Goal: Feedback & Contribution: Leave review/rating

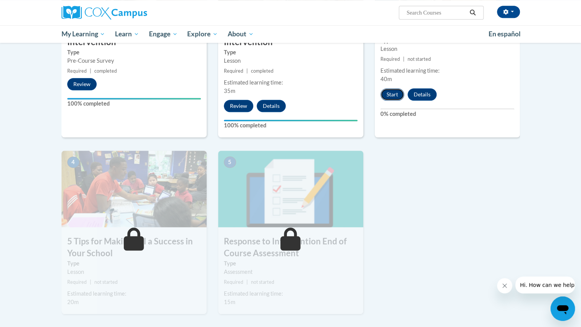
click at [396, 88] on button "Start" at bounding box center [393, 94] width 24 height 12
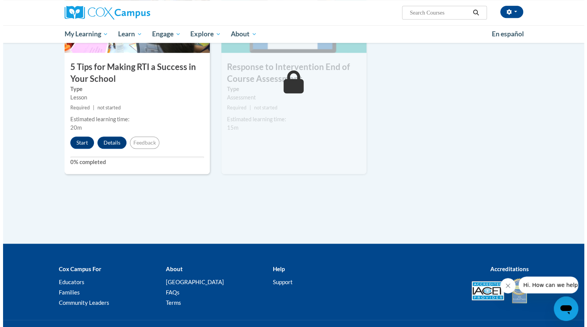
scroll to position [417, 0]
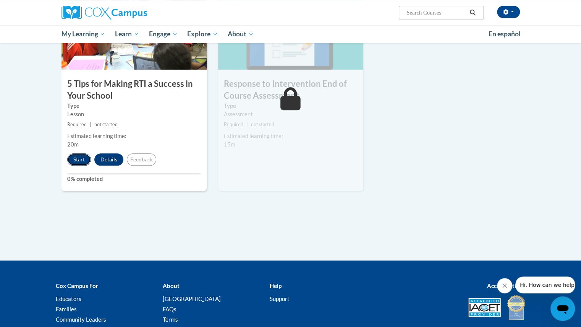
click at [80, 159] on button "Start" at bounding box center [79, 159] width 24 height 12
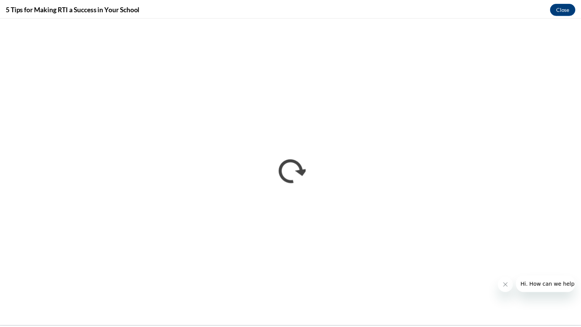
scroll to position [0, 0]
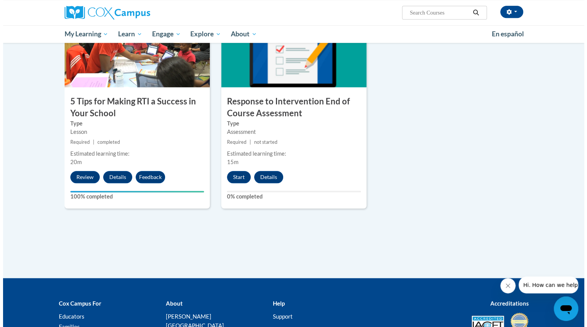
scroll to position [400, 0]
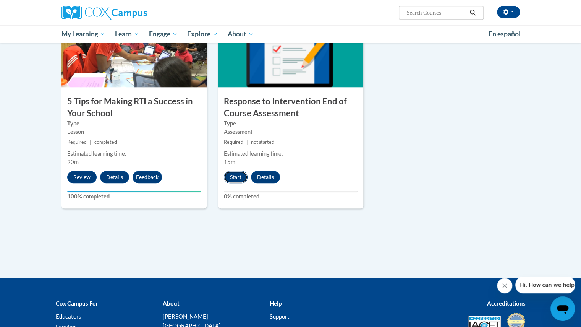
click at [235, 179] on button "Start" at bounding box center [236, 177] width 24 height 12
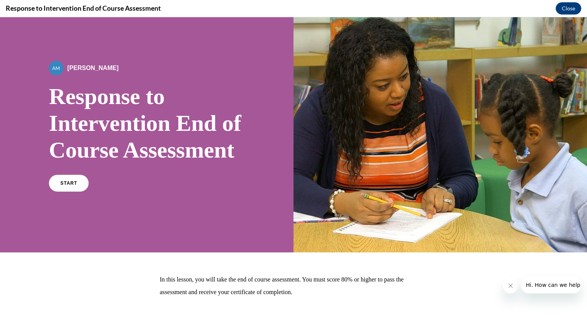
scroll to position [11, 0]
click at [69, 186] on span "START" at bounding box center [69, 183] width 18 height 6
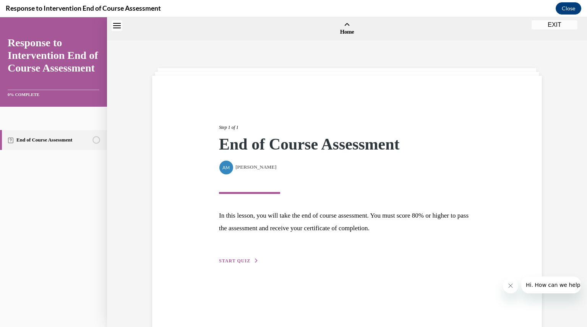
scroll to position [24, 0]
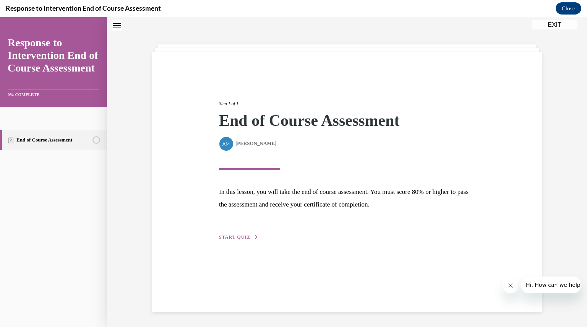
click at [228, 234] on button "START QUIZ" at bounding box center [239, 237] width 40 height 7
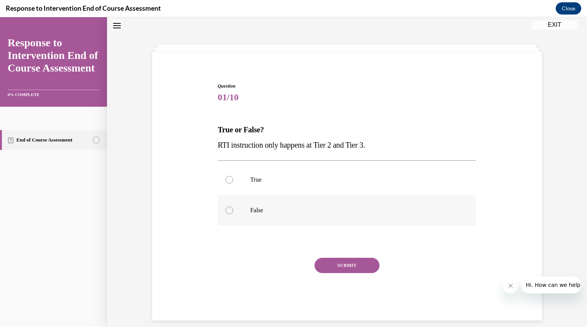
click at [227, 211] on div at bounding box center [229, 210] width 8 height 8
click at [227, 211] on input "False" at bounding box center [229, 210] width 8 height 8
radio input "true"
click at [354, 267] on button "SUBMIT" at bounding box center [347, 265] width 65 height 15
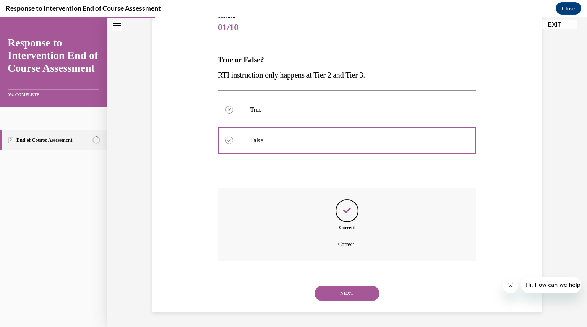
scroll to position [94, 0]
click at [351, 290] on button "NEXT" at bounding box center [347, 292] width 65 height 15
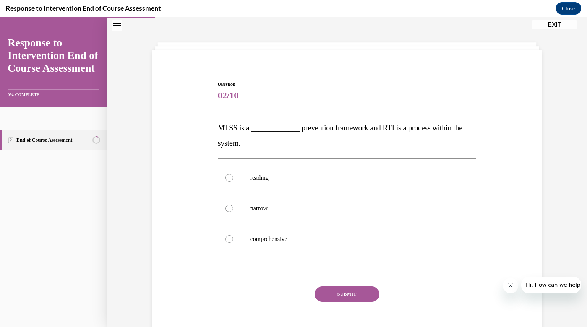
scroll to position [34, 0]
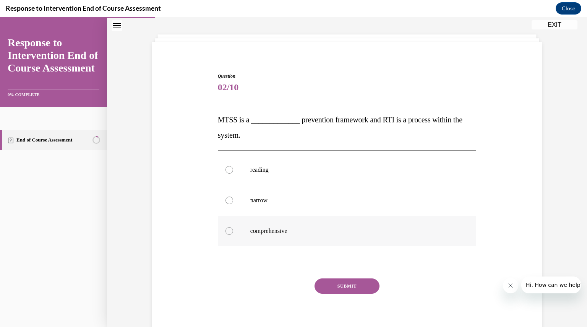
click at [227, 227] on div at bounding box center [229, 231] width 8 height 8
click at [227, 227] on input "comprehensive" at bounding box center [229, 231] width 8 height 8
radio input "true"
click at [347, 281] on button "SUBMIT" at bounding box center [347, 285] width 65 height 15
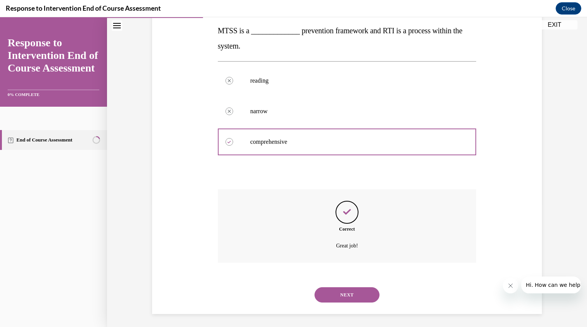
scroll to position [125, 0]
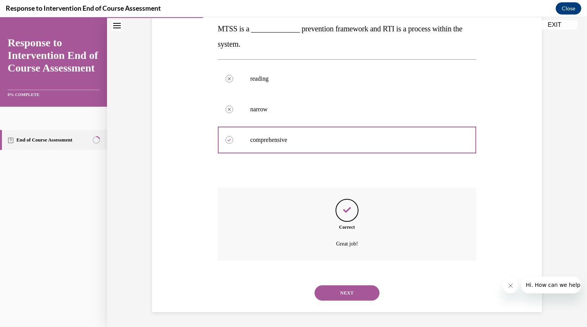
click at [349, 294] on button "NEXT" at bounding box center [347, 292] width 65 height 15
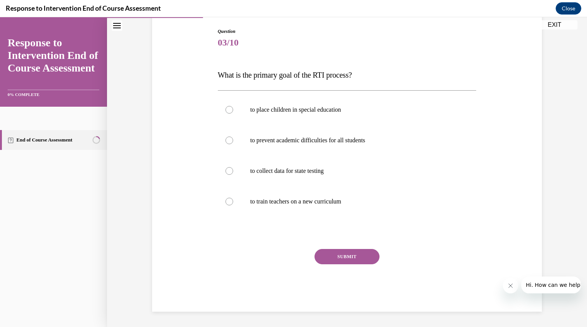
scroll to position [78, 0]
click at [225, 142] on div at bounding box center [229, 141] width 8 height 8
click at [225, 142] on input "to prevent academic difficulties for all students" at bounding box center [229, 141] width 8 height 8
radio input "true"
click at [350, 257] on button "SUBMIT" at bounding box center [347, 256] width 65 height 15
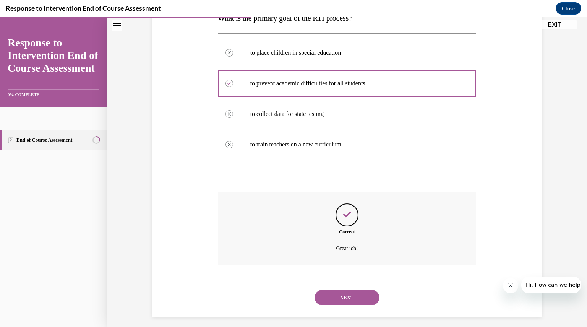
scroll to position [140, 0]
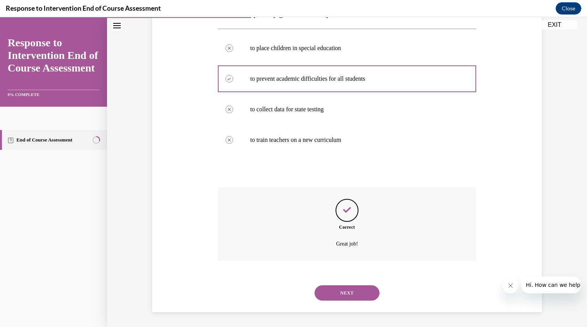
click at [352, 290] on button "NEXT" at bounding box center [347, 292] width 65 height 15
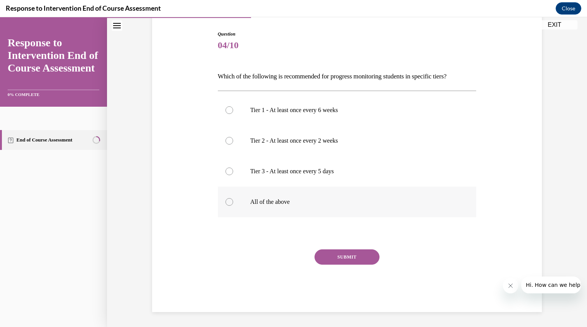
click at [226, 201] on div at bounding box center [229, 202] width 8 height 8
click at [226, 201] on input "All of the above" at bounding box center [229, 202] width 8 height 8
radio input "true"
click at [349, 256] on button "SUBMIT" at bounding box center [347, 256] width 65 height 15
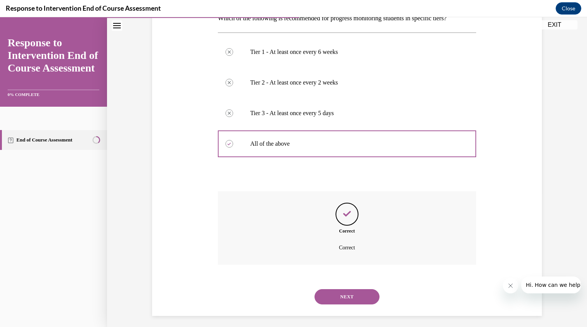
scroll to position [138, 0]
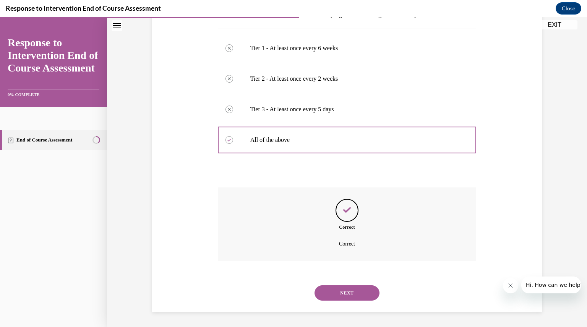
click at [349, 294] on button "NEXT" at bounding box center [347, 292] width 65 height 15
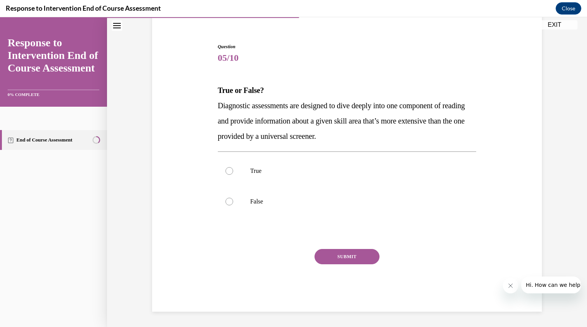
scroll to position [63, 0]
click at [383, 212] on label "False" at bounding box center [347, 202] width 259 height 31
click at [233, 206] on input "False" at bounding box center [229, 202] width 8 height 8
radio input "true"
click at [355, 177] on label "True" at bounding box center [347, 171] width 259 height 31
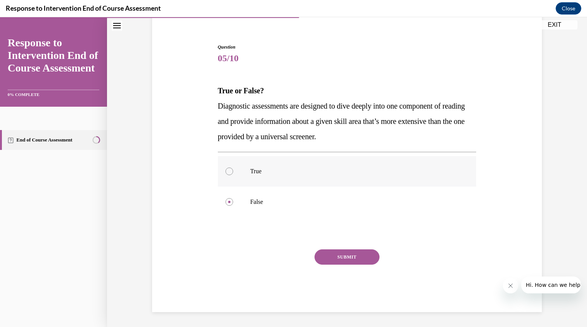
click at [233, 175] on input "True" at bounding box center [229, 171] width 8 height 8
radio input "true"
click at [225, 201] on div at bounding box center [229, 202] width 8 height 8
click at [225, 201] on input "False" at bounding box center [229, 202] width 8 height 8
radio input "true"
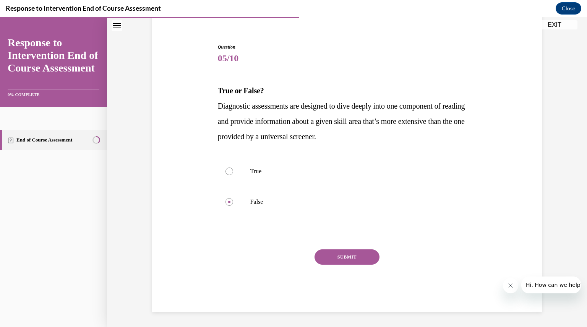
click at [348, 255] on button "SUBMIT" at bounding box center [347, 256] width 65 height 15
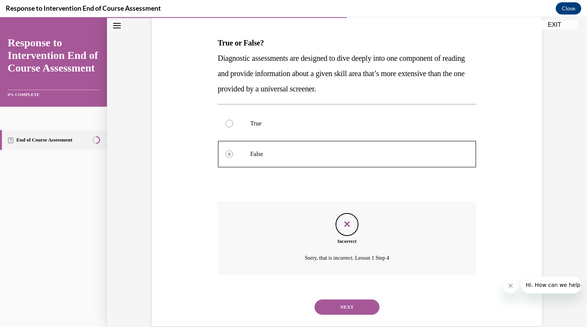
scroll to position [110, 0]
click at [354, 303] on button "NEXT" at bounding box center [347, 307] width 65 height 15
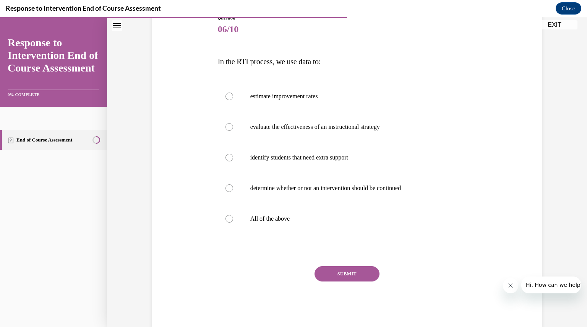
scroll to position [92, 0]
click at [231, 221] on label "All of the above" at bounding box center [347, 218] width 259 height 31
click at [231, 221] on input "All of the above" at bounding box center [229, 218] width 8 height 8
radio input "true"
click at [345, 272] on button "SUBMIT" at bounding box center [347, 272] width 65 height 15
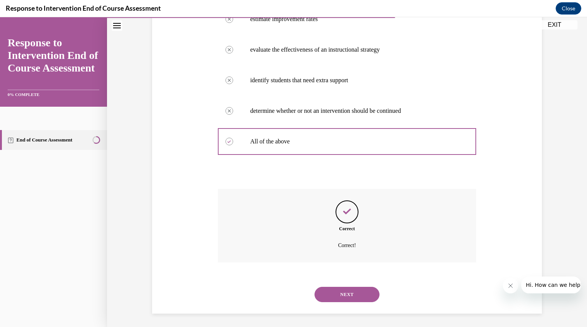
scroll to position [170, 0]
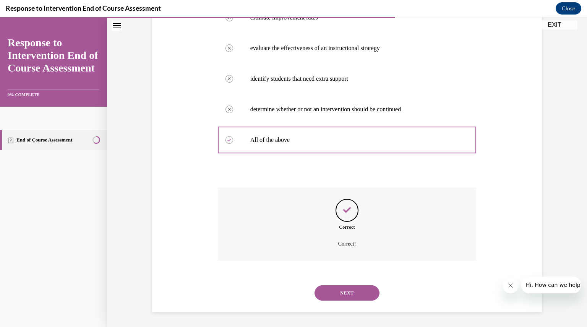
click at [343, 289] on button "NEXT" at bounding box center [347, 292] width 65 height 15
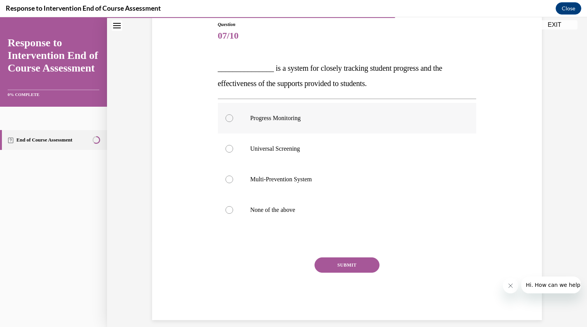
click at [225, 116] on div at bounding box center [229, 118] width 8 height 8
click at [225, 116] on input "Progress Monitoring" at bounding box center [229, 118] width 8 height 8
radio input "true"
click at [337, 263] on button "SUBMIT" at bounding box center [347, 264] width 65 height 15
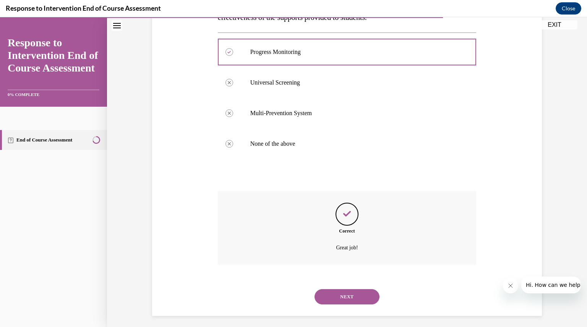
scroll to position [155, 0]
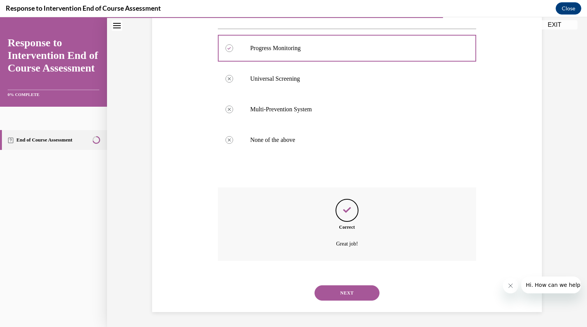
click at [350, 293] on button "NEXT" at bounding box center [347, 292] width 65 height 15
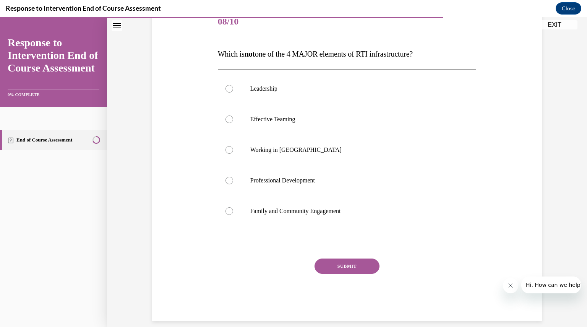
scroll to position [99, 0]
click at [229, 148] on div at bounding box center [229, 150] width 8 height 8
click at [229, 148] on input "Working in Silos" at bounding box center [229, 150] width 8 height 8
radio input "true"
click at [356, 266] on button "SUBMIT" at bounding box center [347, 265] width 65 height 15
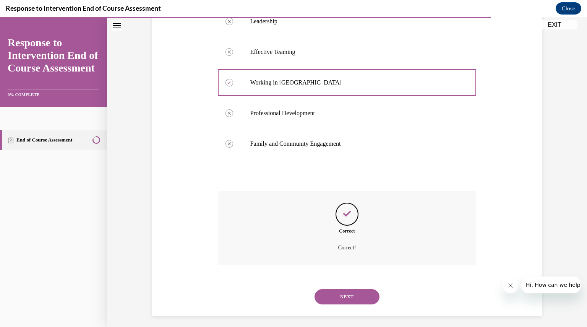
scroll to position [170, 0]
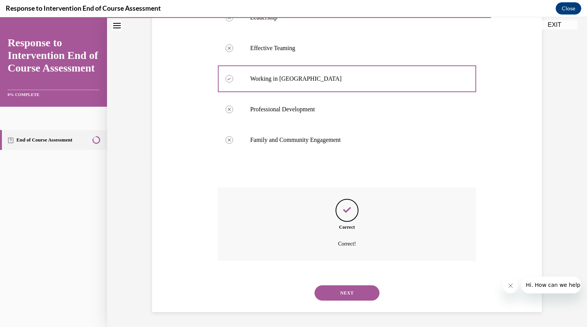
click at [349, 292] on button "NEXT" at bounding box center [347, 292] width 65 height 15
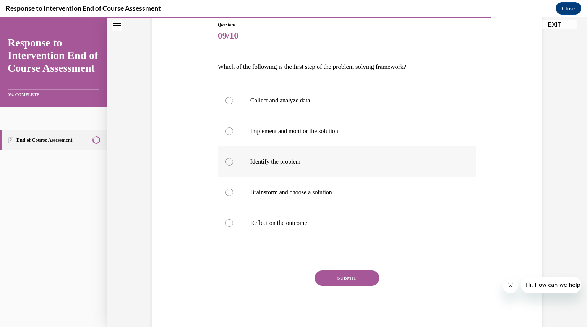
click at [229, 159] on div at bounding box center [229, 162] width 8 height 8
click at [229, 159] on input "Identify the problem" at bounding box center [229, 162] width 8 height 8
radio input "true"
click at [362, 278] on button "SUBMIT" at bounding box center [347, 277] width 65 height 15
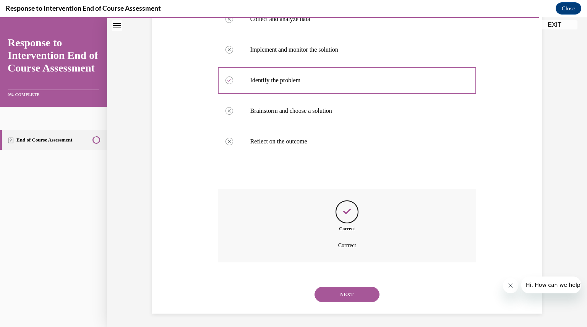
scroll to position [168, 0]
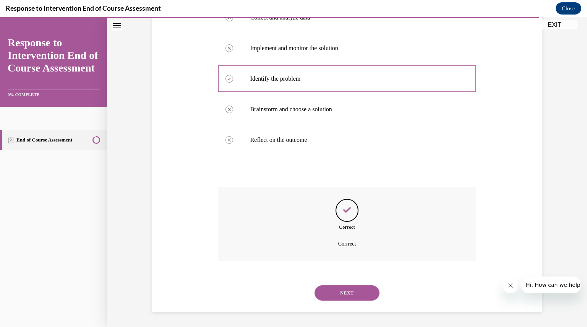
click at [353, 295] on button "NEXT" at bounding box center [347, 292] width 65 height 15
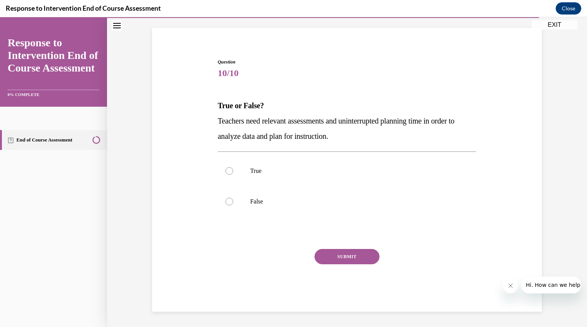
scroll to position [47, 0]
click at [226, 164] on label "True" at bounding box center [347, 171] width 259 height 31
click at [226, 167] on input "True" at bounding box center [229, 171] width 8 height 8
radio input "true"
click at [341, 256] on button "SUBMIT" at bounding box center [347, 256] width 65 height 15
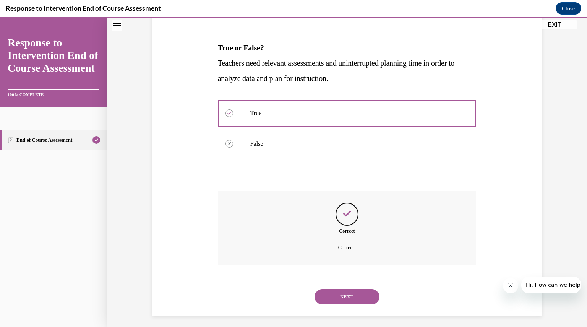
scroll to position [109, 0]
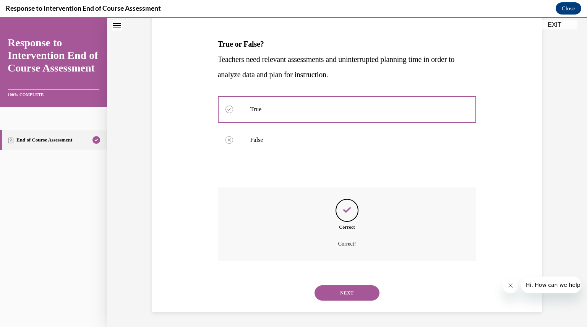
click at [349, 298] on button "NEXT" at bounding box center [347, 292] width 65 height 15
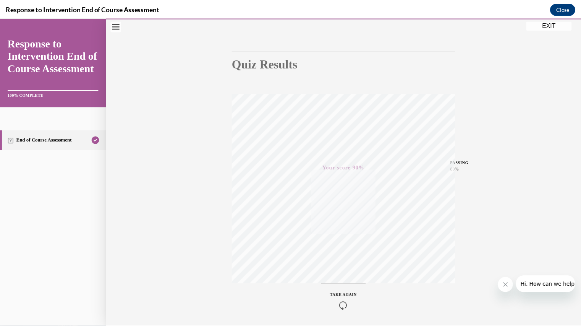
scroll to position [82, 0]
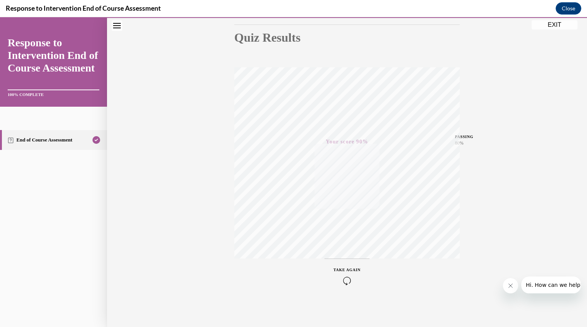
click at [561, 26] on button "EXIT" at bounding box center [555, 24] width 46 height 9
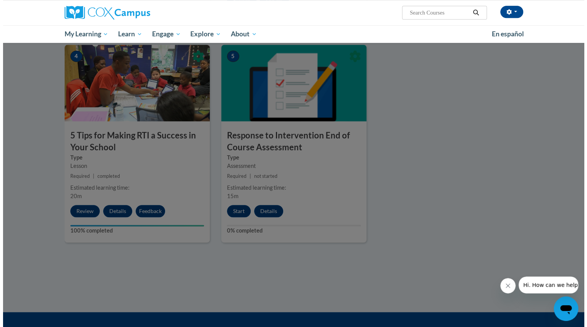
scroll to position [361, 0]
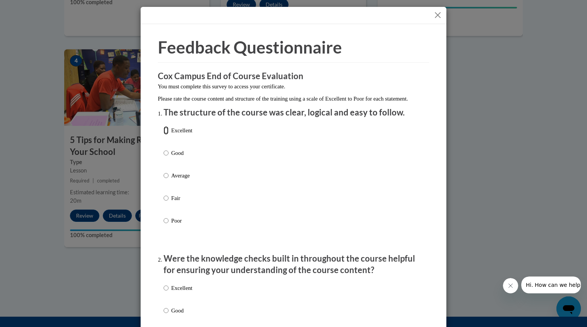
click at [164, 135] on input "Excellent" at bounding box center [166, 130] width 5 height 8
radio input "true"
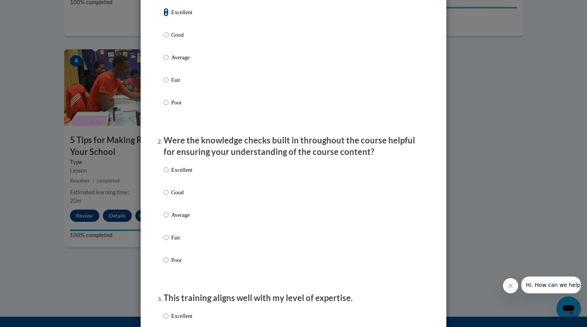
scroll to position [128, 0]
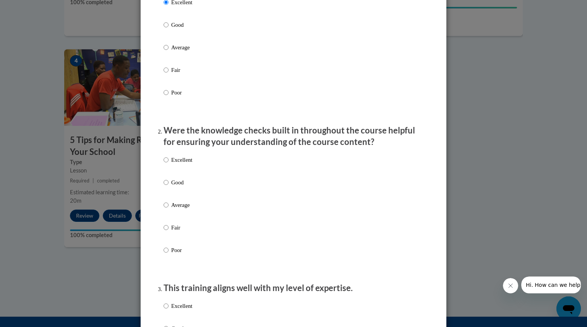
click at [165, 190] on label "Good" at bounding box center [178, 188] width 29 height 21
click at [165, 187] on input "Good" at bounding box center [166, 182] width 5 height 8
radio input "true"
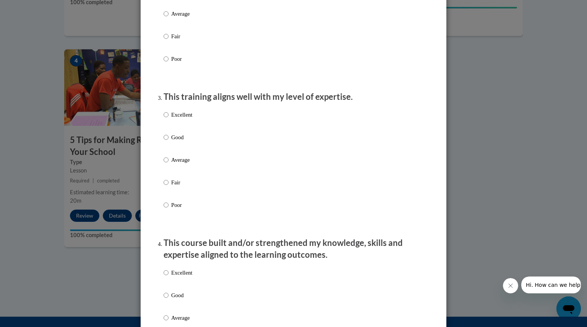
scroll to position [320, 0]
click at [164, 118] on input "Excellent" at bounding box center [166, 114] width 5 height 8
radio input "true"
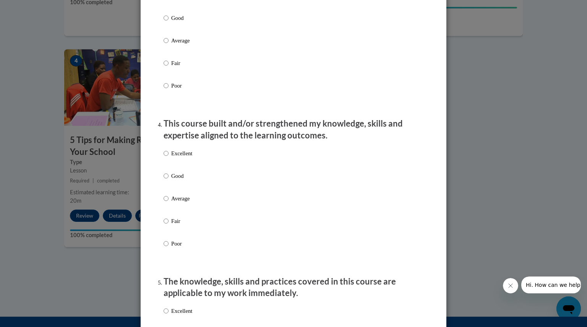
scroll to position [442, 0]
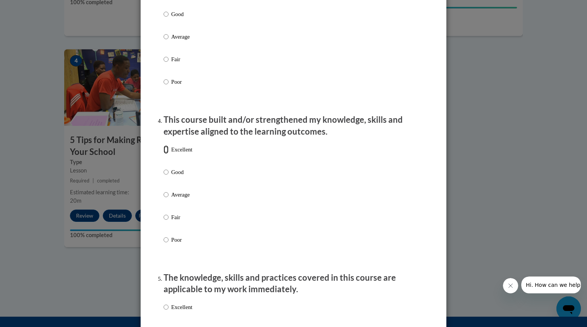
click at [164, 154] on input "Excellent" at bounding box center [166, 149] width 5 height 8
radio input "true"
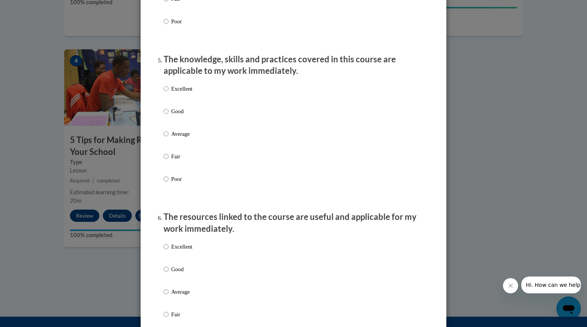
scroll to position [661, 0]
click at [164, 92] on input "Excellent" at bounding box center [166, 88] width 5 height 8
radio input "true"
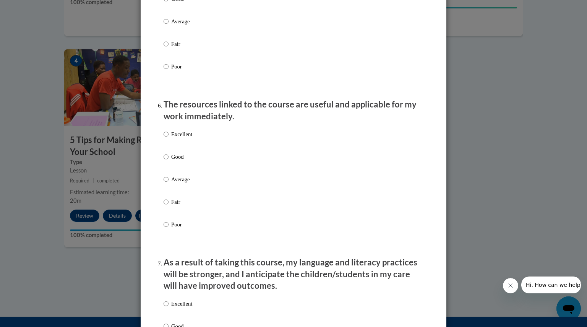
scroll to position [773, 0]
click at [160, 137] on ol "The structure of the course was clear, logical and easy to follow. Excellent Go…" at bounding box center [293, 59] width 271 height 1453
click at [164, 138] on input "Excellent" at bounding box center [166, 134] width 5 height 8
radio input "true"
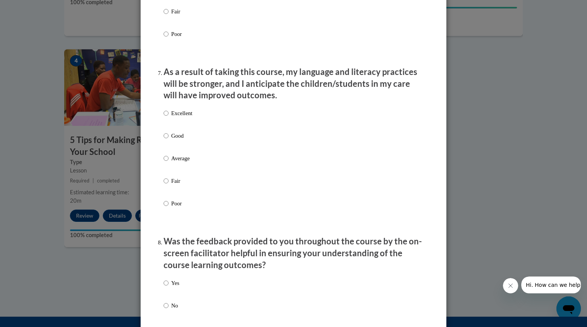
scroll to position [982, 0]
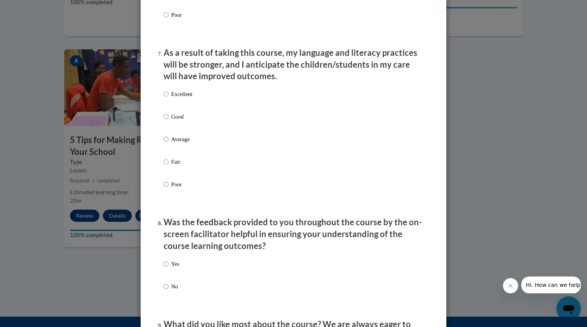
click at [165, 100] on label "Excellent" at bounding box center [178, 100] width 29 height 21
click at [165, 98] on input "Excellent" at bounding box center [166, 94] width 5 height 8
radio input "true"
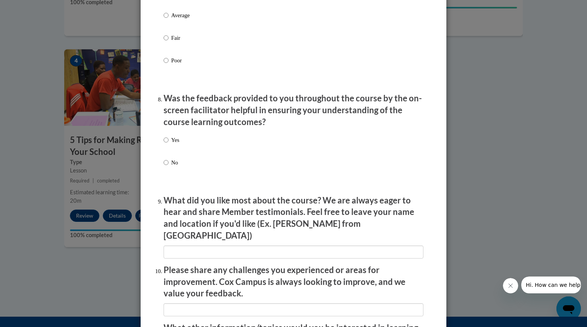
scroll to position [1106, 0]
click at [164, 144] on input "Yes" at bounding box center [166, 139] width 5 height 8
radio input "true"
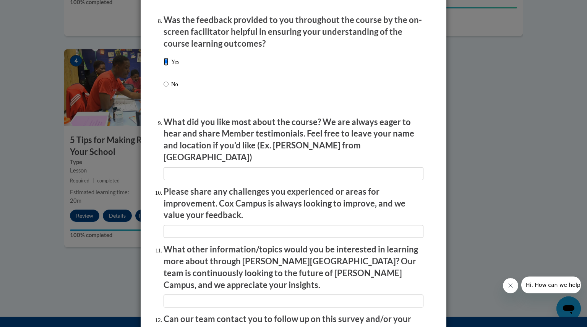
scroll to position [1188, 0]
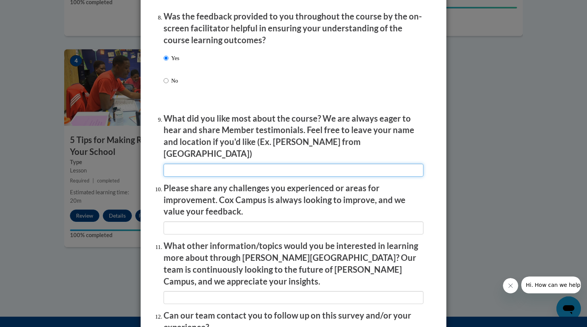
click at [183, 167] on input "textbox" at bounding box center [294, 170] width 260 height 13
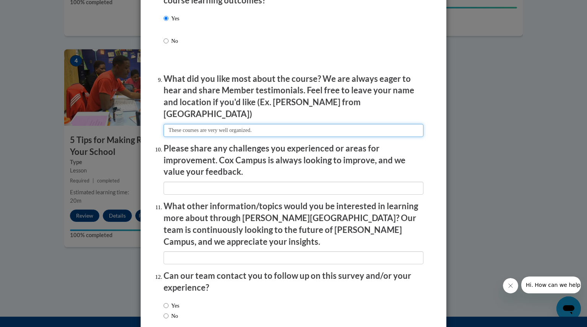
scroll to position [1228, 0]
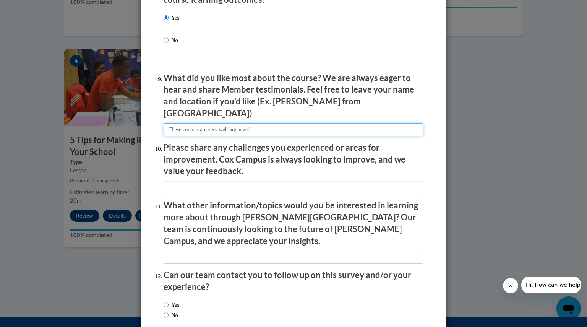
type input "These courses are very well organized."
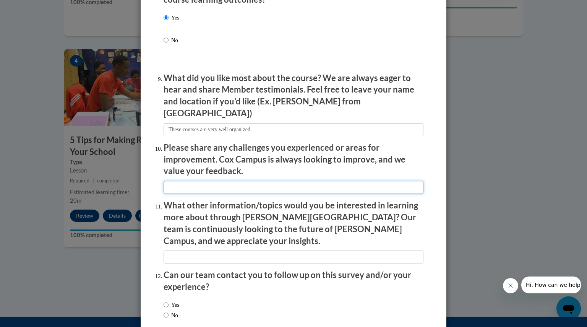
click at [184, 181] on input "textbox" at bounding box center [294, 187] width 260 height 13
click at [298, 182] on input "textbox" at bounding box center [294, 187] width 260 height 13
click at [372, 181] on input "textbox" at bounding box center [294, 187] width 260 height 13
type input "The T/F question and about diagnostic assessment is designed for one reading sk…"
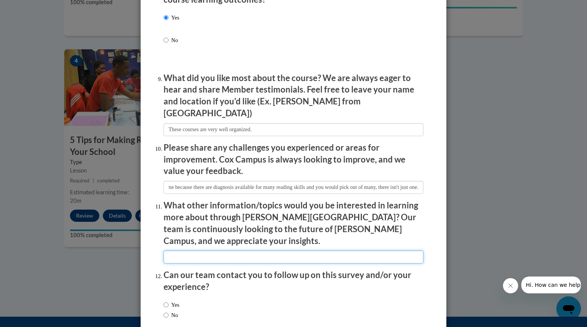
click at [316, 250] on input "textbox" at bounding box center [294, 256] width 260 height 13
click at [321, 250] on input "textbox" at bounding box center [294, 256] width 260 height 13
click at [322, 250] on input "textbox" at bounding box center [294, 256] width 260 height 13
click at [416, 250] on input "textbox" at bounding box center [294, 256] width 260 height 13
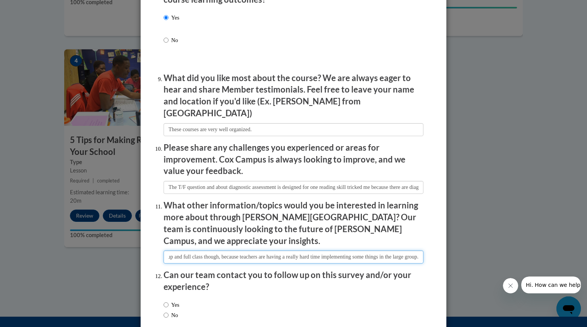
scroll to position [1262, 0]
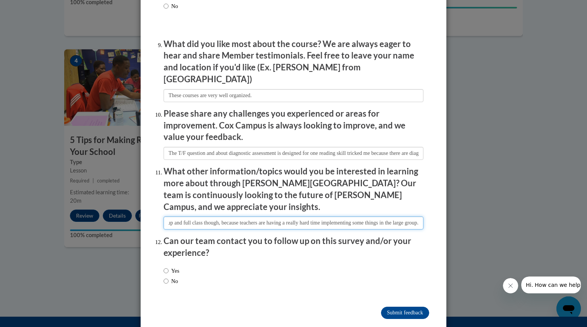
type input "It would be cool to have a course that goes through, lets say, 10 cool strategi…"
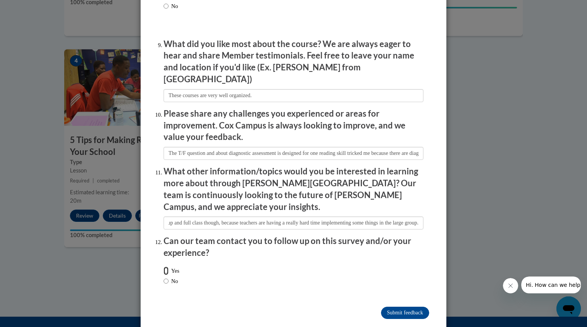
scroll to position [0, 0]
click at [164, 266] on input "Yes" at bounding box center [166, 270] width 5 height 8
radio input "true"
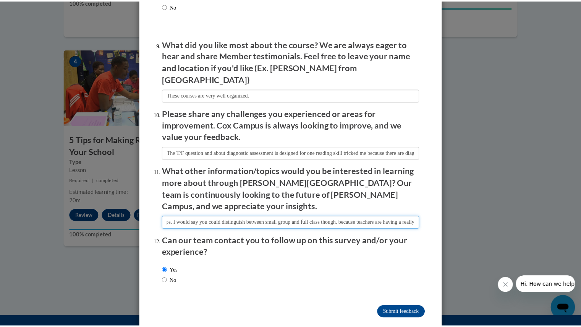
scroll to position [0, 488]
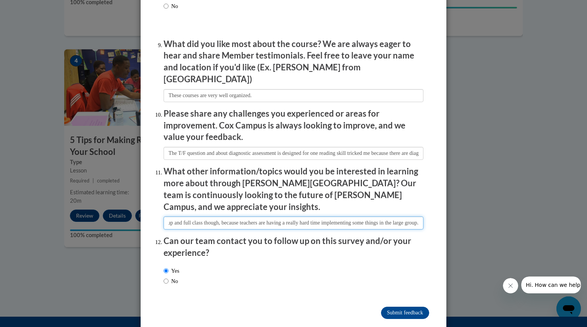
drag, startPoint x: 362, startPoint y: 207, endPoint x: 446, endPoint y: 199, distance: 84.8
click at [446, 199] on div "Feedback Questionnaire Rate Course Comments Cox Campus End of Course Evaluation…" at bounding box center [293, 163] width 587 height 327
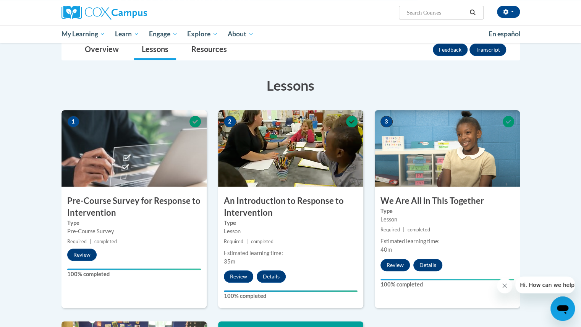
scroll to position [0, 0]
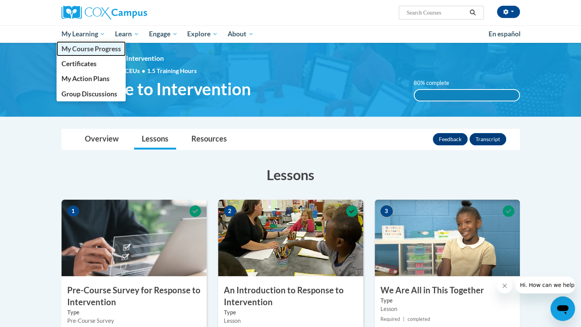
click at [90, 45] on span "My Course Progress" at bounding box center [91, 49] width 60 height 8
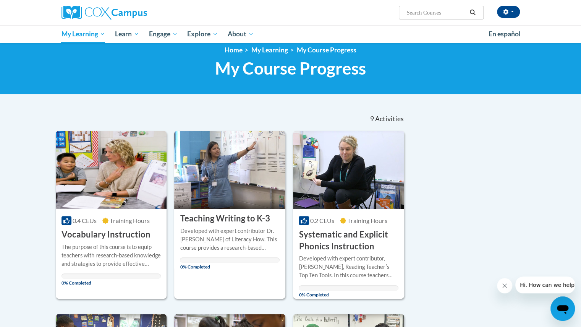
scroll to position [11, 0]
